Goal: Contribute content: Add original content to the website for others to see

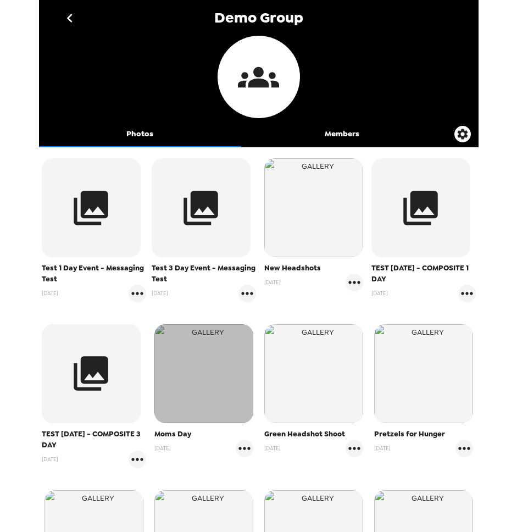
click at [210, 393] on img "button" at bounding box center [204, 373] width 99 height 99
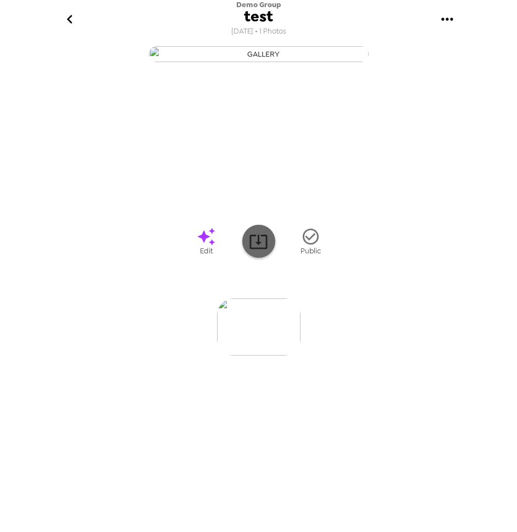
click at [258, 241] on icon at bounding box center [259, 242] width 18 height 14
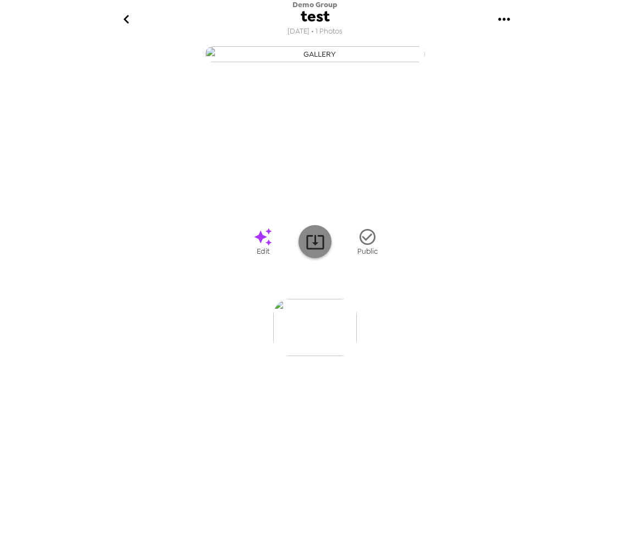
click at [318, 247] on icon at bounding box center [315, 241] width 19 height 19
click at [320, 244] on icon at bounding box center [315, 241] width 19 height 19
click at [506, 20] on icon "gallery menu" at bounding box center [504, 19] width 18 height 18
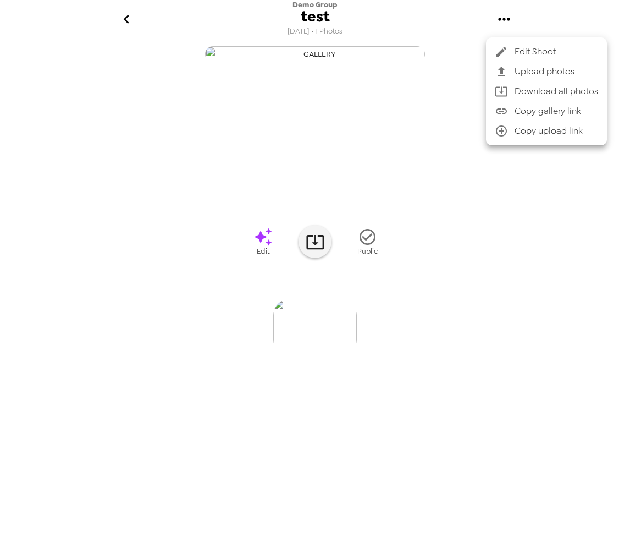
click at [514, 47] on div at bounding box center [505, 51] width 20 height 13
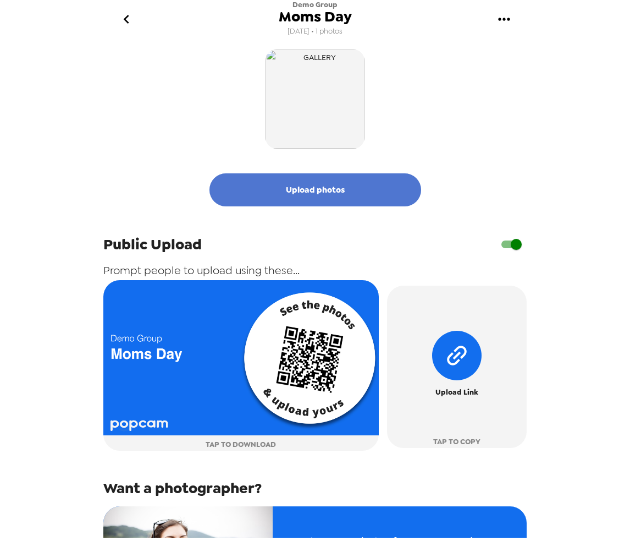
click at [297, 178] on button "Upload photos" at bounding box center [316, 189] width 212 height 33
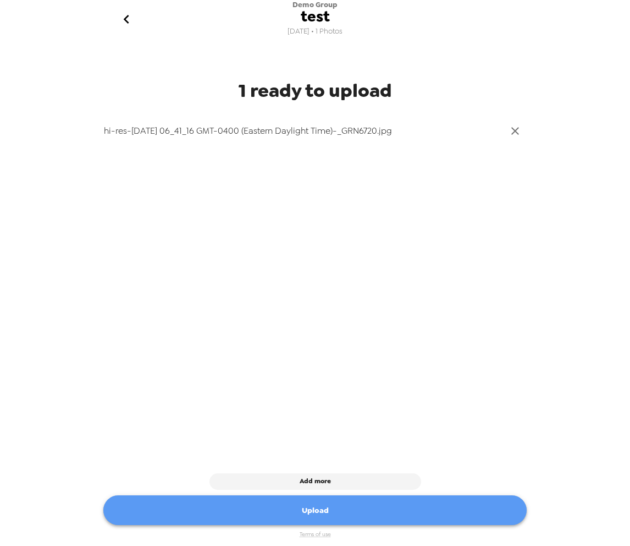
click at [352, 502] on button "Upload" at bounding box center [314, 510] width 423 height 30
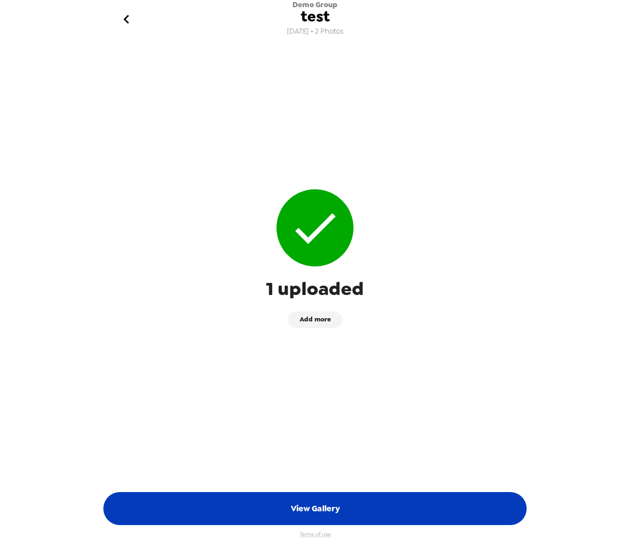
click at [313, 501] on button "View Gallery" at bounding box center [314, 508] width 423 height 33
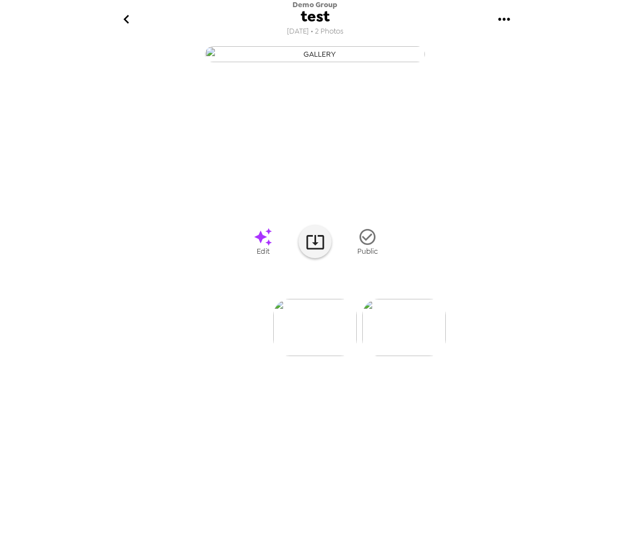
click at [392, 308] on img at bounding box center [404, 327] width 84 height 57
click at [241, 329] on img at bounding box center [227, 327] width 84 height 57
click at [416, 328] on img at bounding box center [404, 327] width 84 height 57
click at [240, 304] on img at bounding box center [227, 327] width 84 height 57
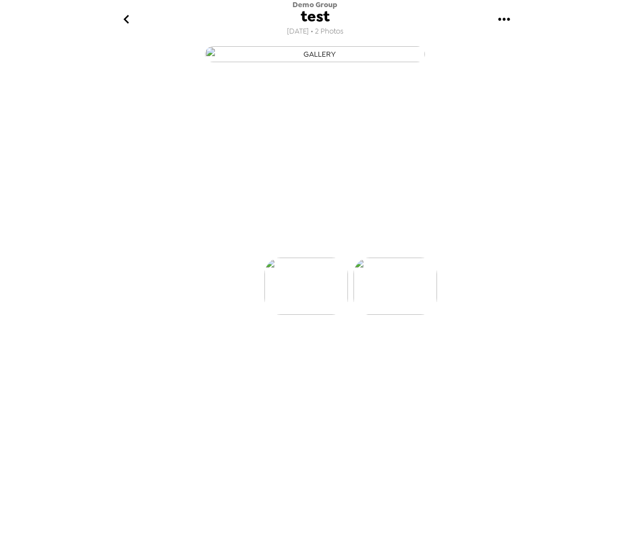
scroll to position [0, 0]
click at [416, 333] on img at bounding box center [404, 327] width 84 height 57
